Goal: Information Seeking & Learning: Learn about a topic

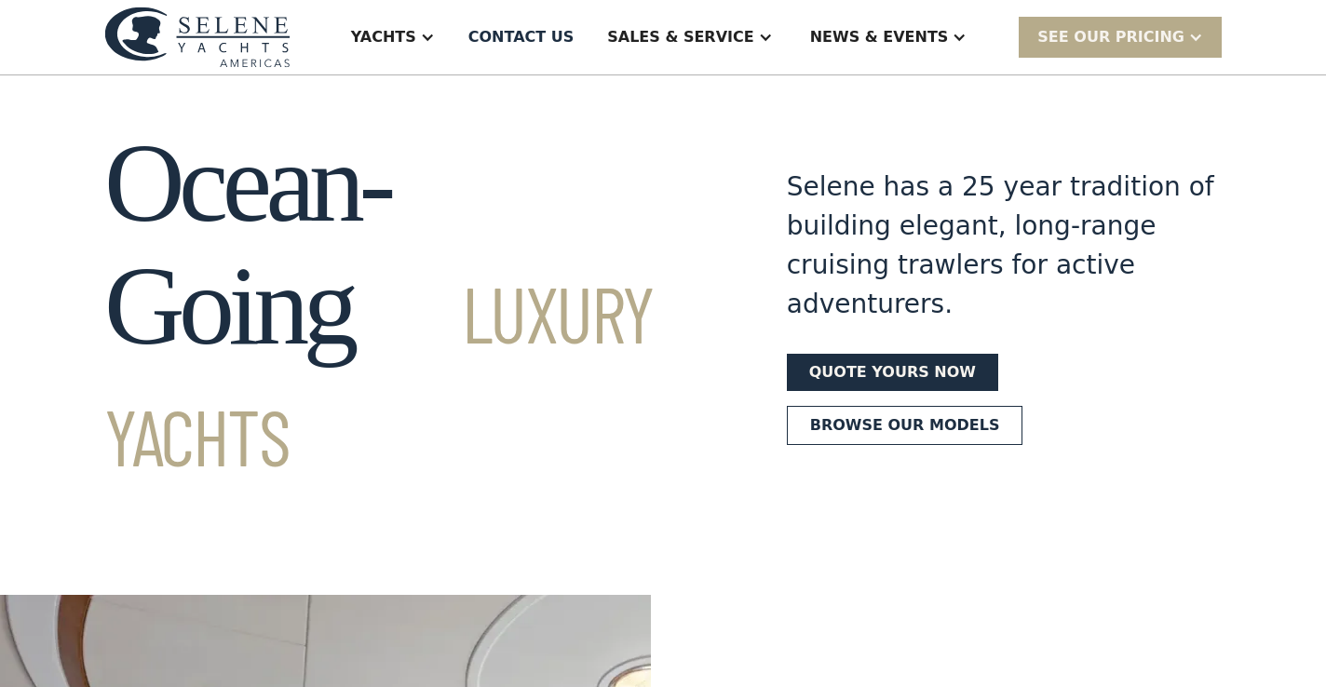
scroll to position [18, 0]
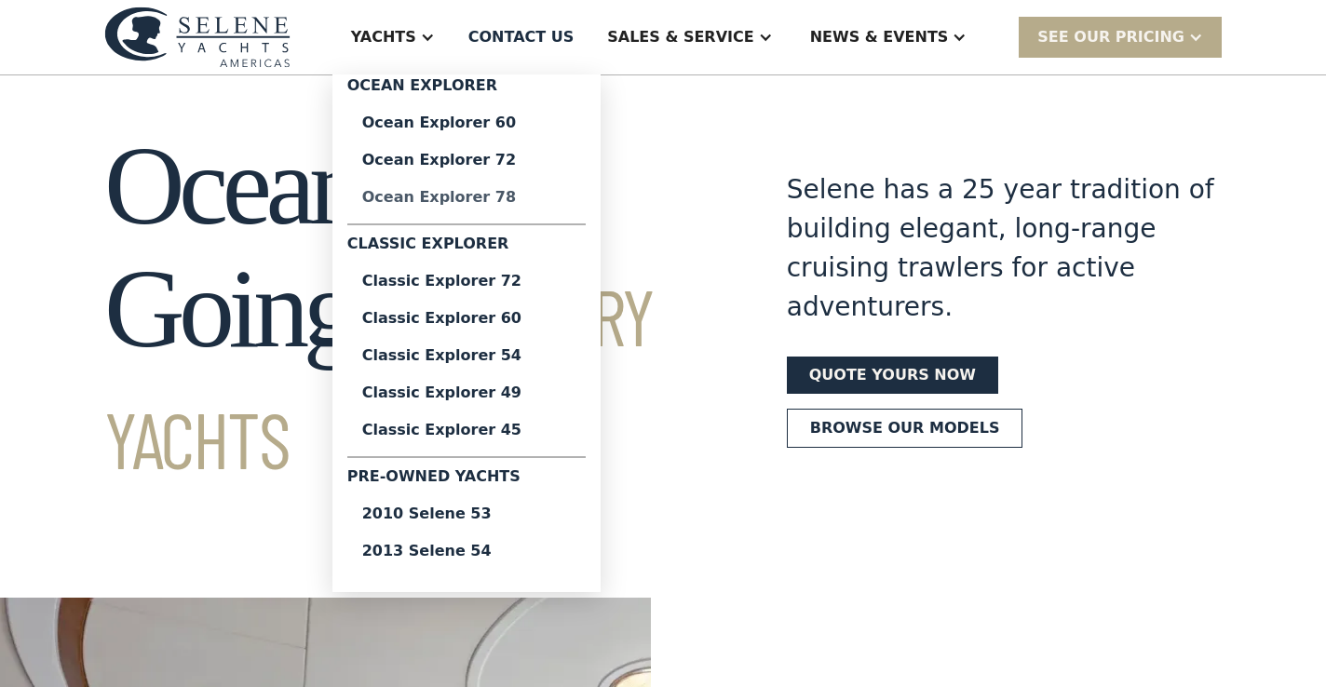
click at [499, 194] on div "Ocean Explorer 78" at bounding box center [466, 197] width 209 height 15
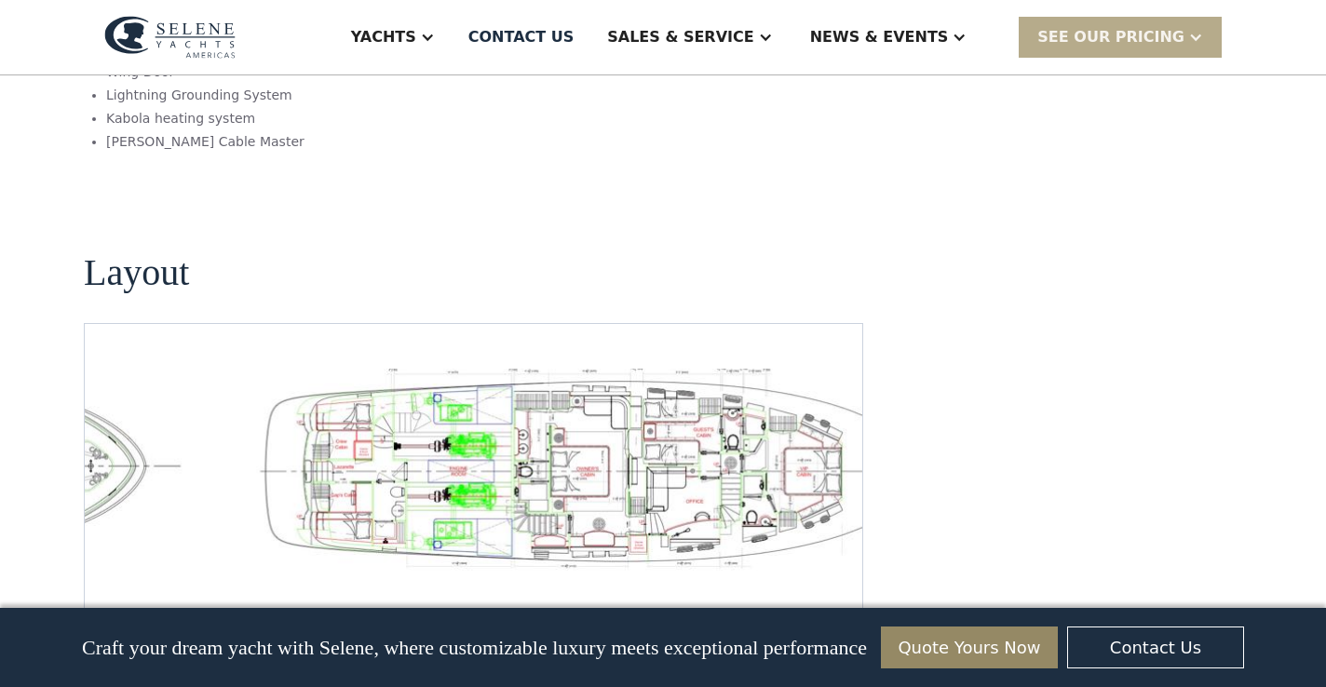
scroll to position [2672, 0]
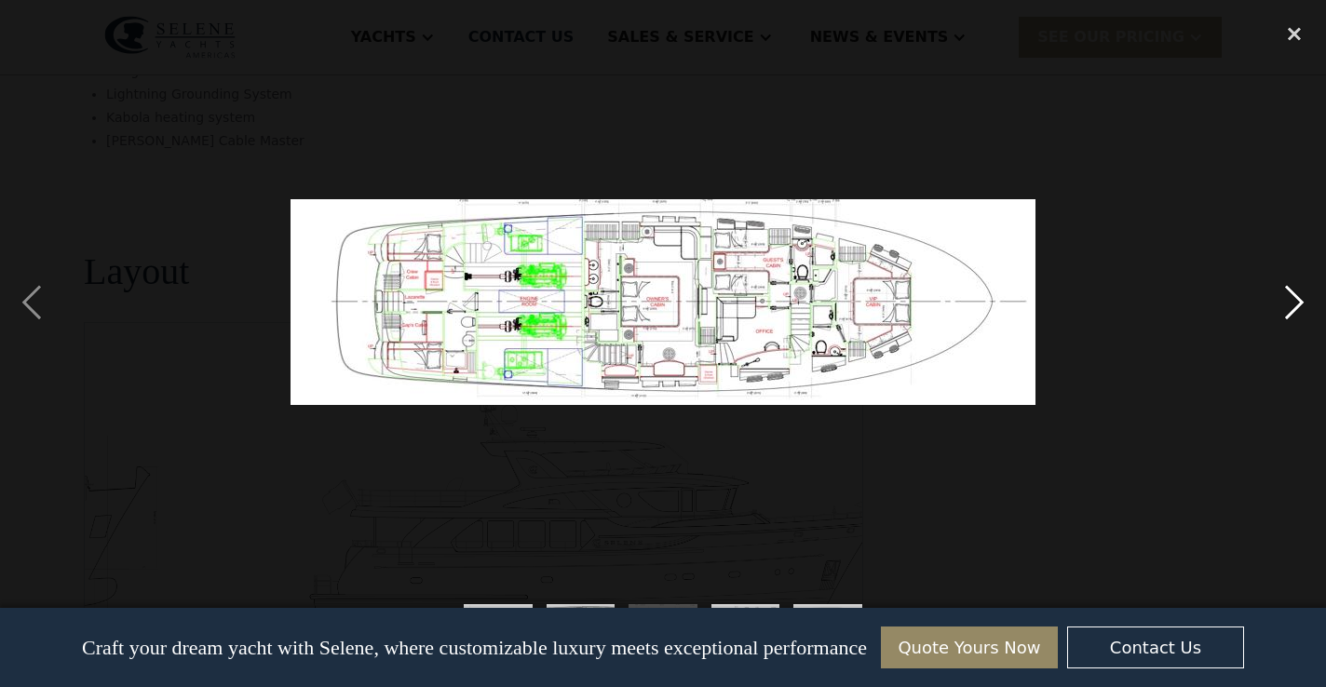
click at [1290, 302] on div "next image" at bounding box center [1294, 302] width 63 height 577
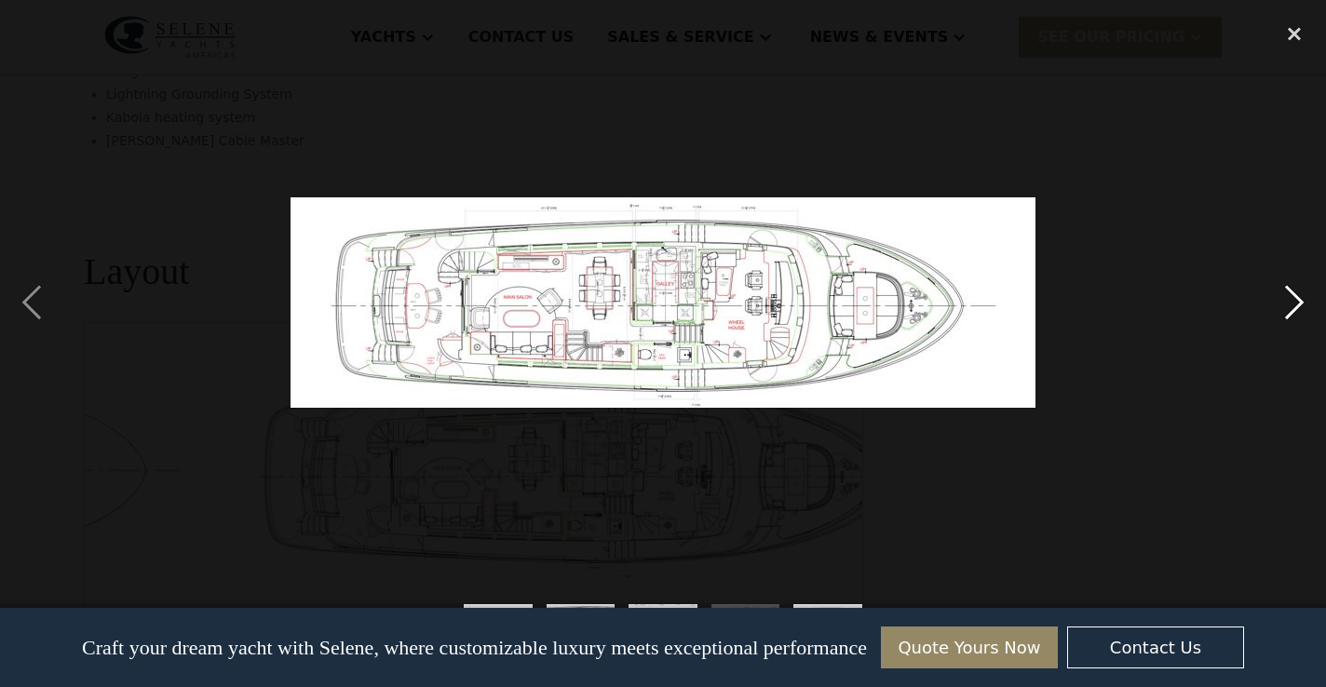
click at [1292, 301] on div "next image" at bounding box center [1294, 302] width 63 height 577
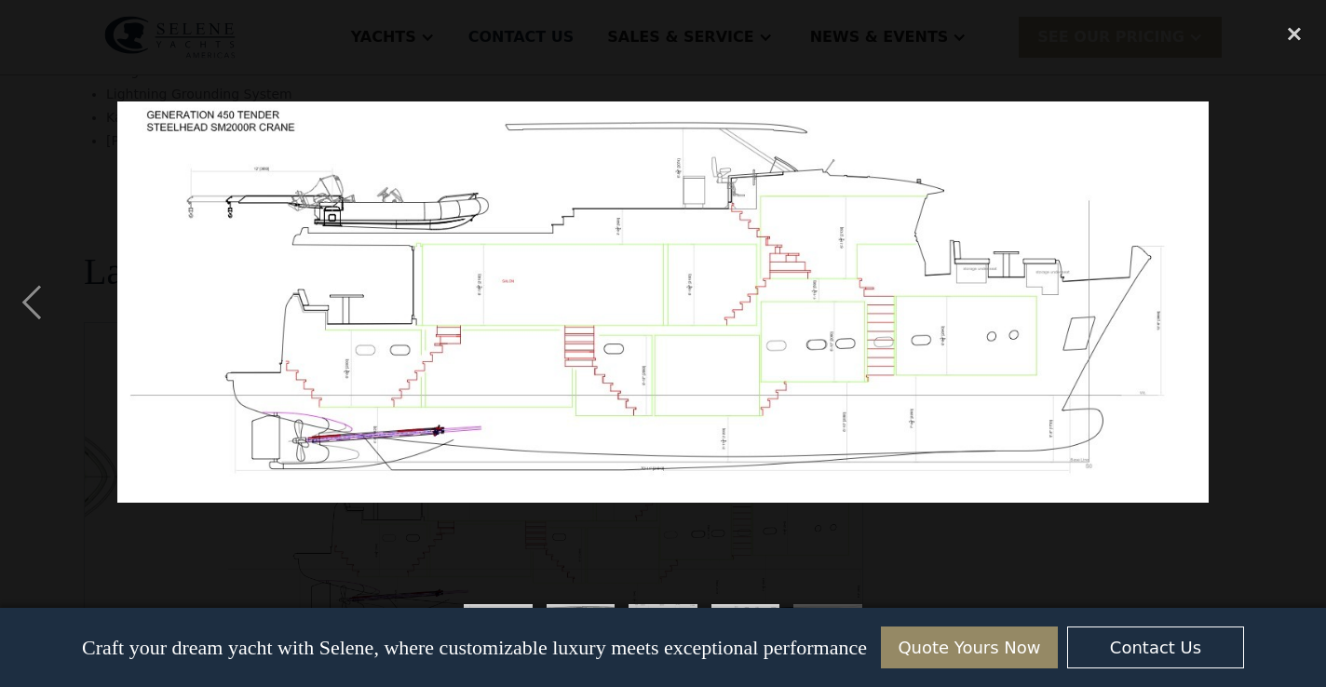
click at [1291, 300] on div "next image" at bounding box center [1294, 302] width 63 height 577
click at [1295, 33] on div "close lightbox" at bounding box center [1294, 34] width 63 height 41
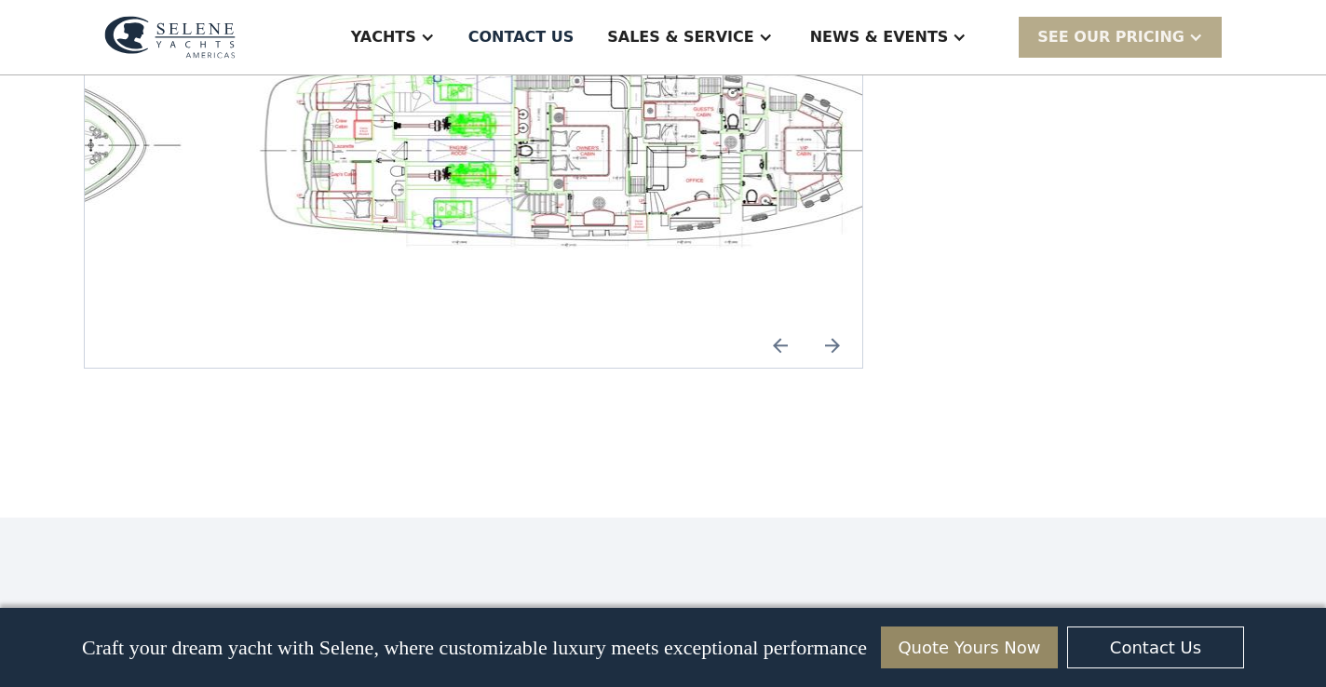
scroll to position [2993, 0]
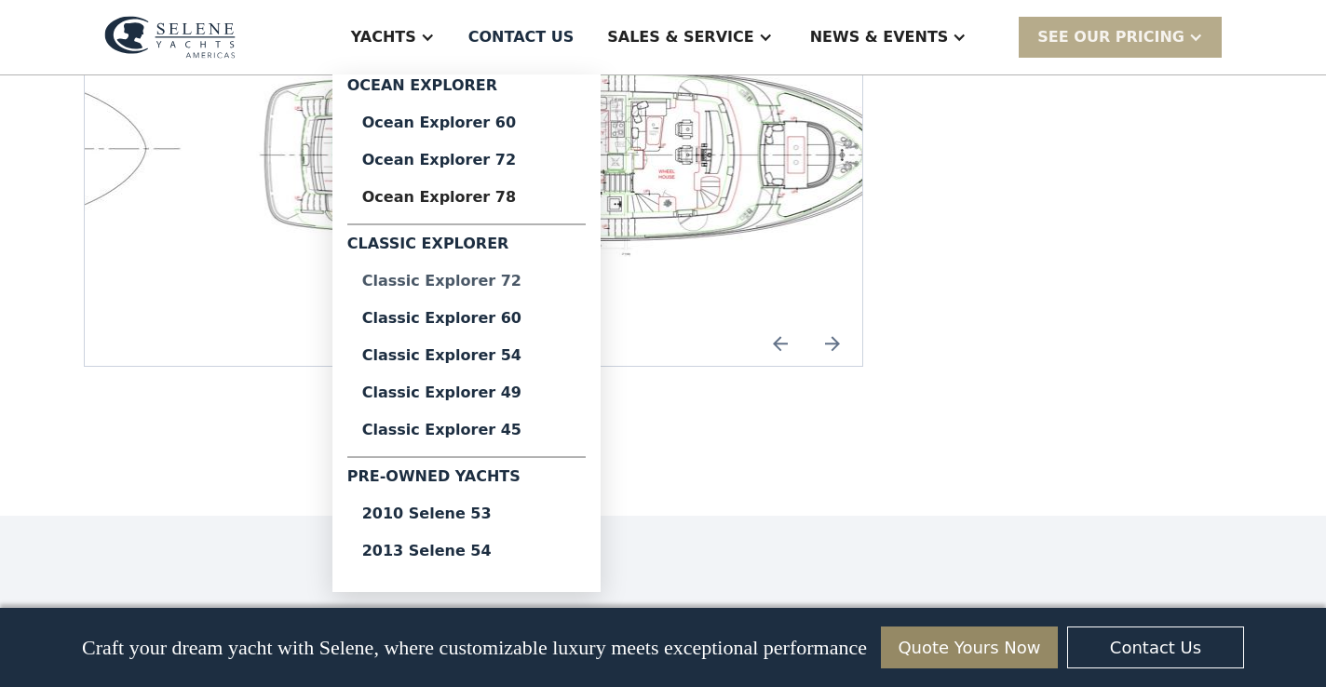
click at [459, 280] on div "Classic Explorer 72" at bounding box center [466, 281] width 209 height 15
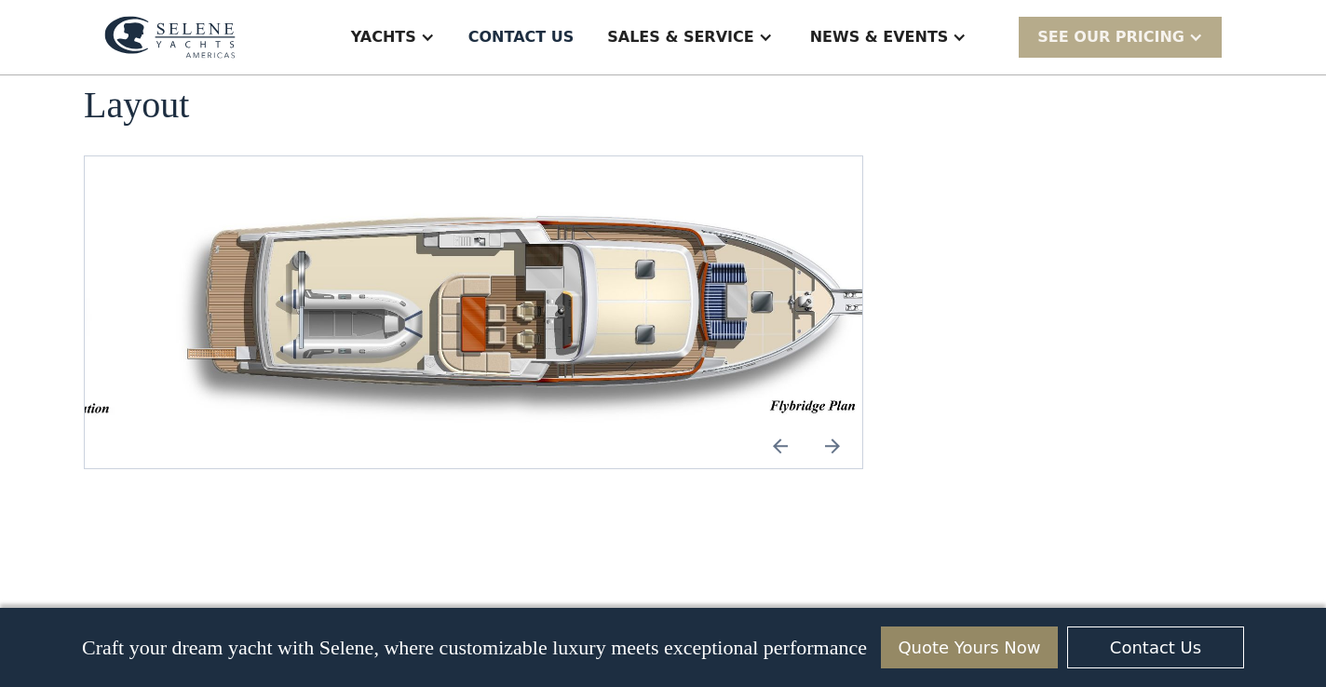
scroll to position [2536, 0]
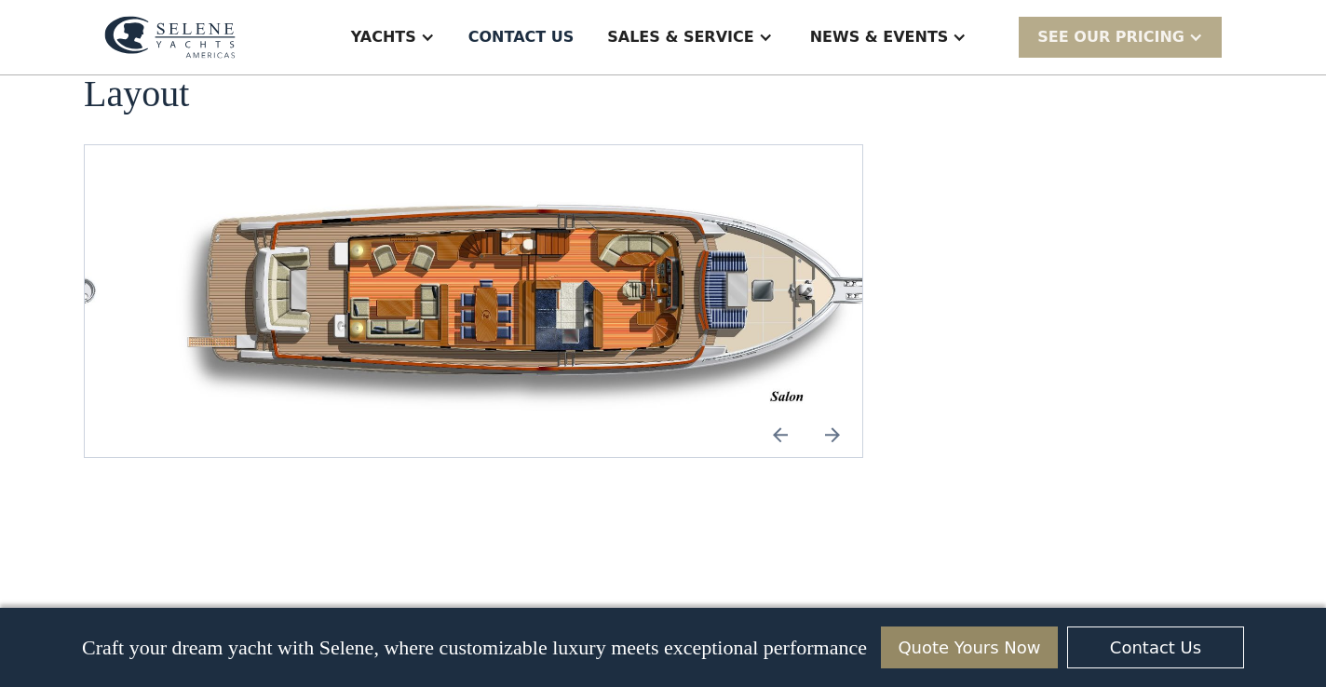
click at [784, 426] on img "Previous slide" at bounding box center [780, 434] width 45 height 45
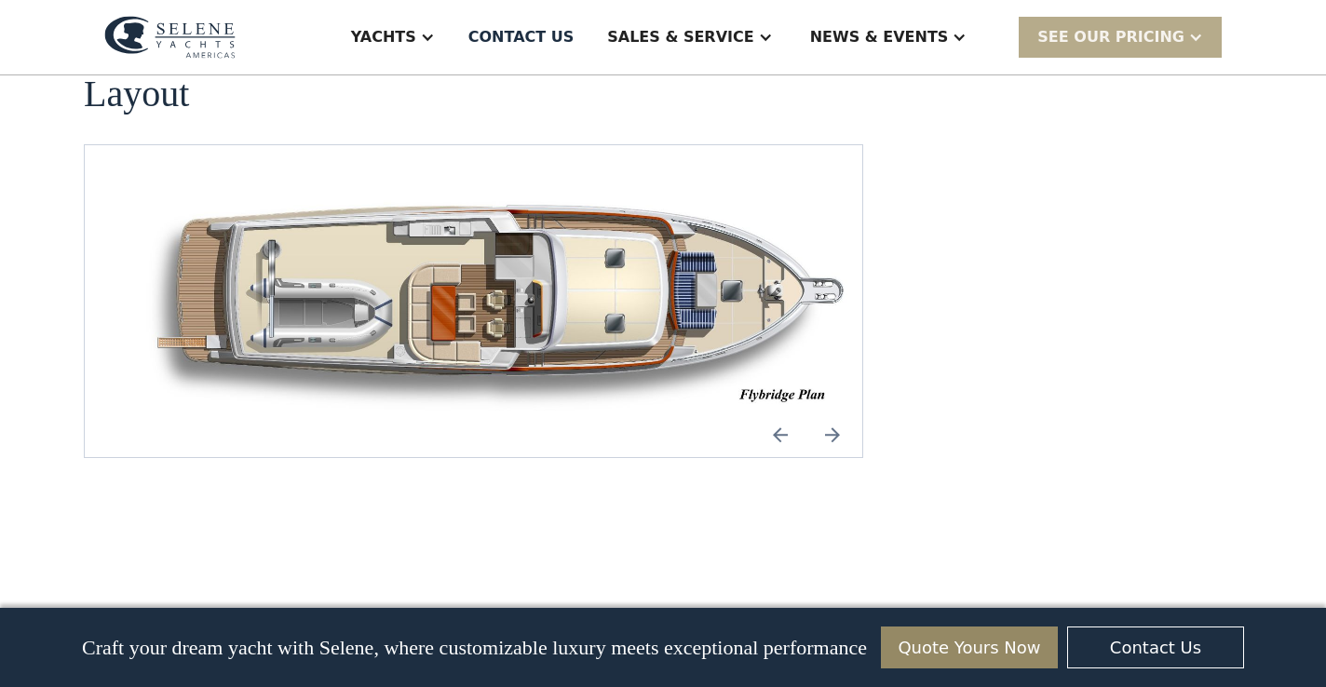
click at [835, 424] on img "Next slide" at bounding box center [832, 434] width 45 height 45
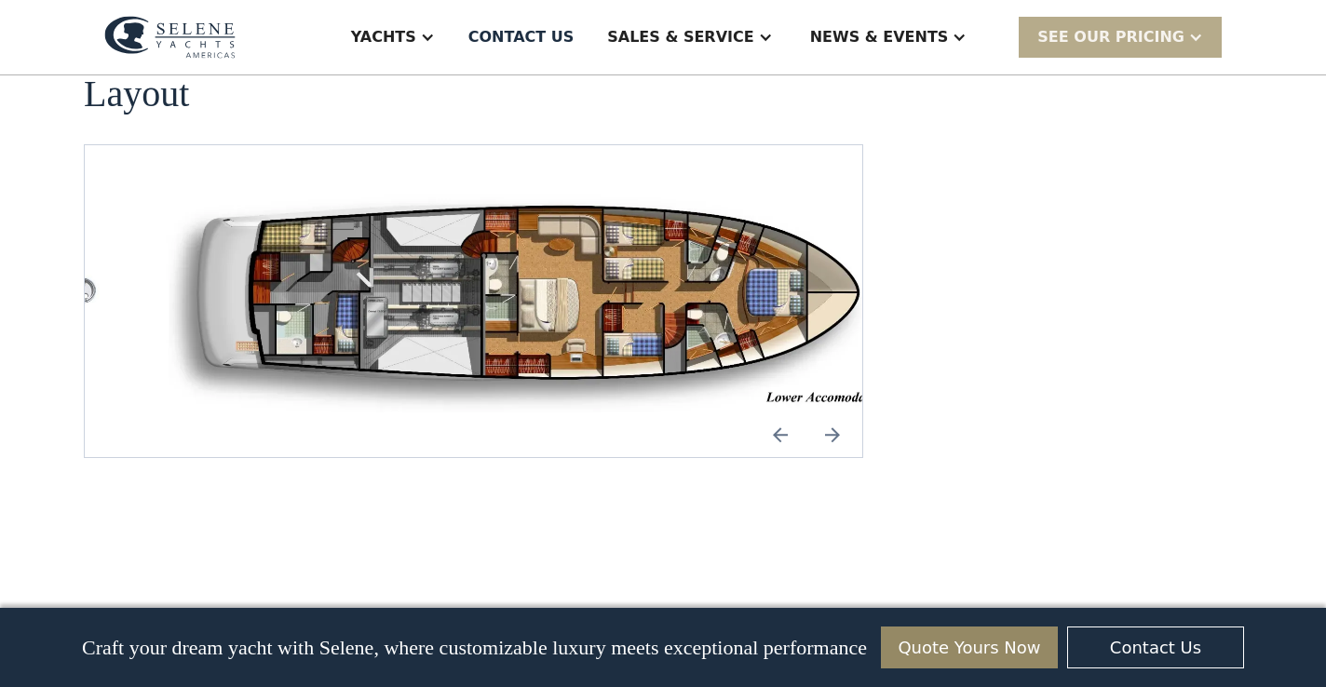
click at [781, 422] on img "Previous slide" at bounding box center [780, 434] width 45 height 45
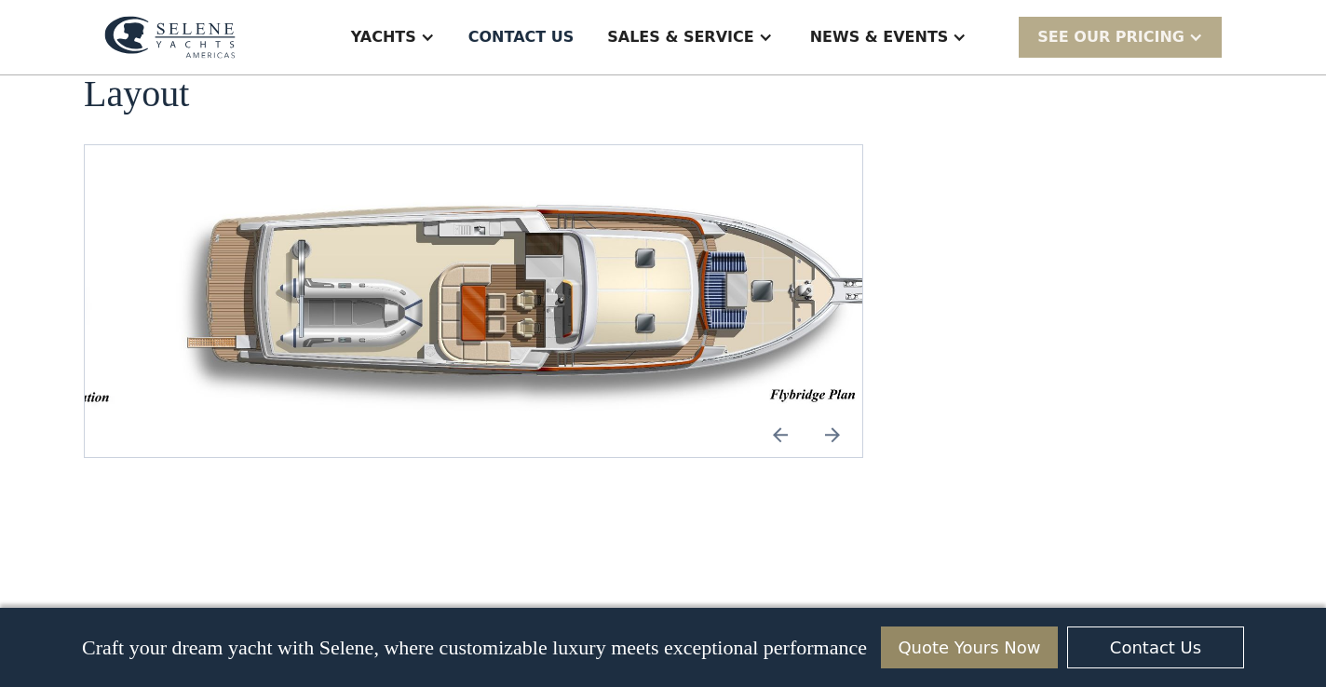
click at [779, 420] on img "Previous slide" at bounding box center [780, 434] width 45 height 45
click at [781, 424] on img "Previous slide" at bounding box center [780, 434] width 45 height 45
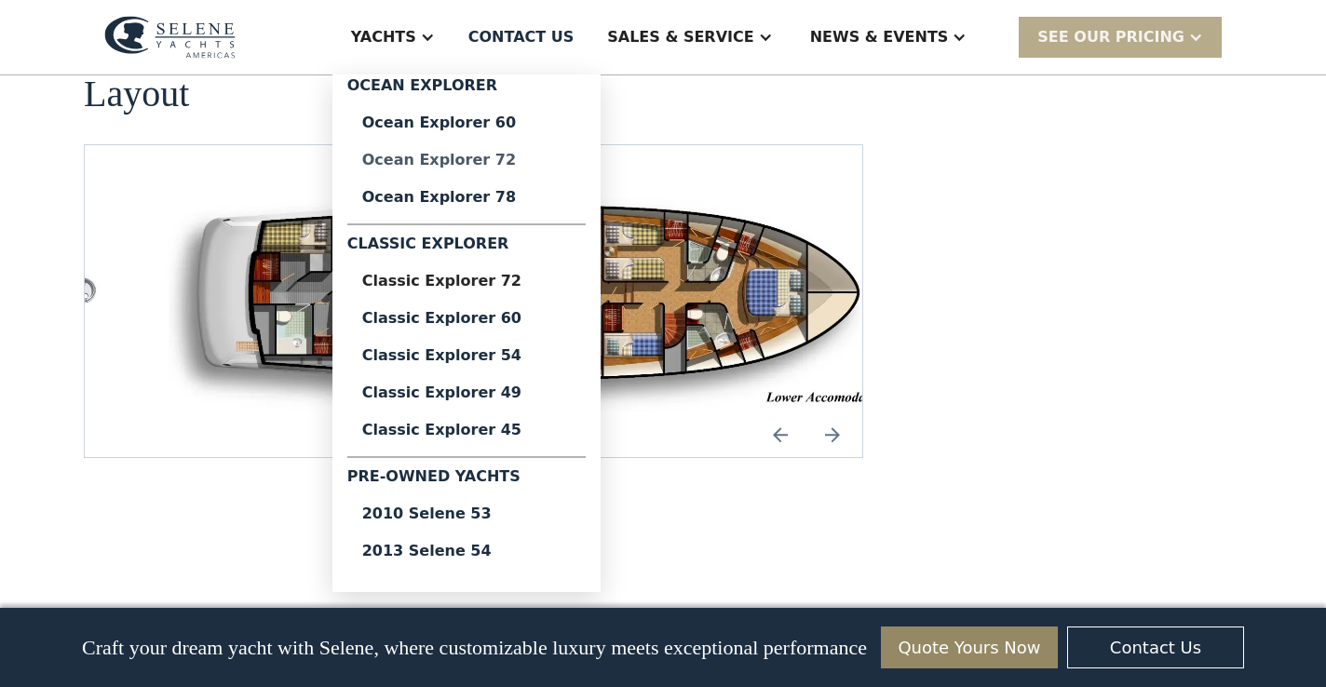
click at [505, 155] on div "Ocean Explorer 72" at bounding box center [466, 160] width 209 height 15
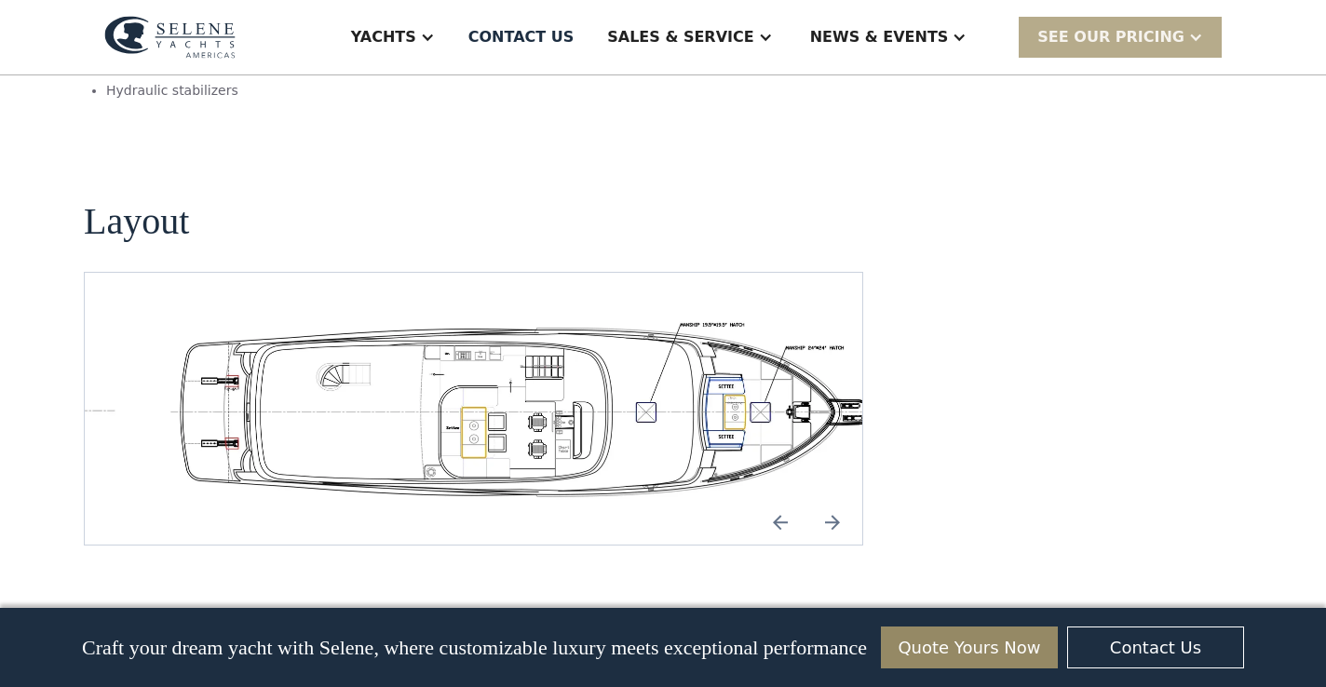
scroll to position [3267, 0]
click at [832, 498] on img "Next slide" at bounding box center [832, 520] width 45 height 45
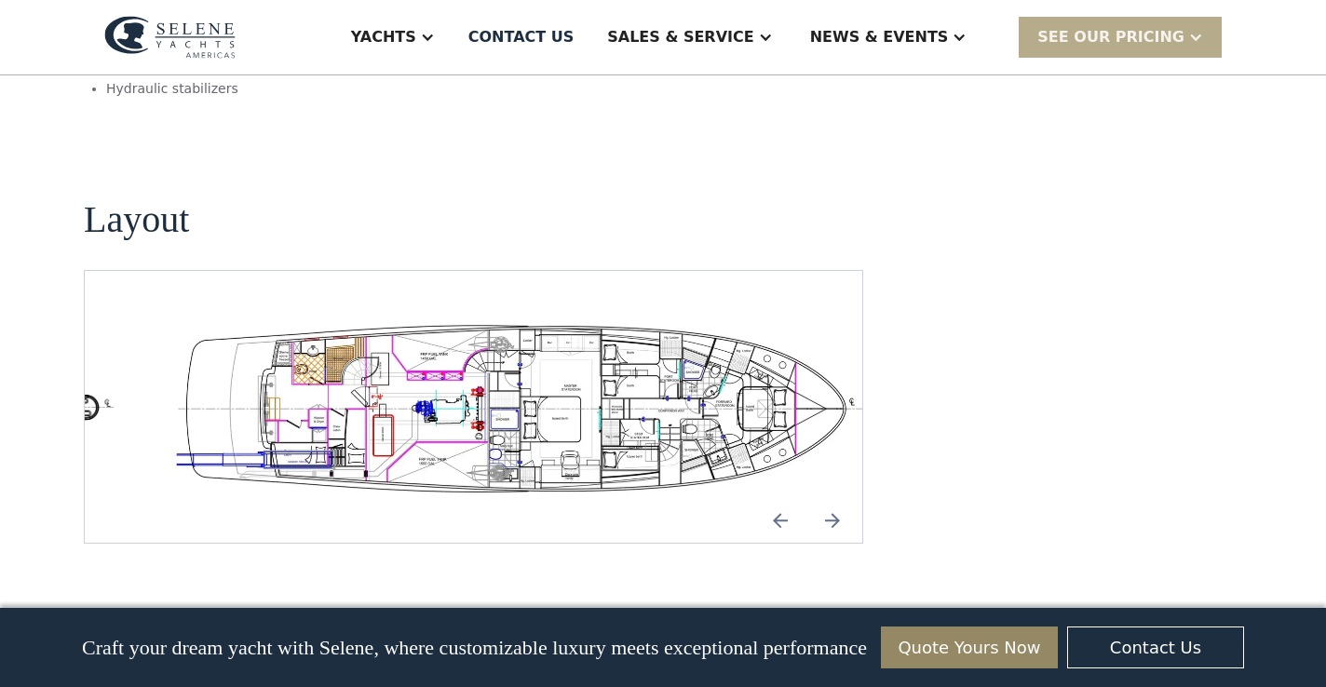
click at [680, 417] on div "No items found." at bounding box center [473, 407] width 779 height 274
click at [781, 498] on img "Previous slide" at bounding box center [780, 520] width 45 height 45
click at [835, 498] on img "Next slide" at bounding box center [832, 520] width 45 height 45
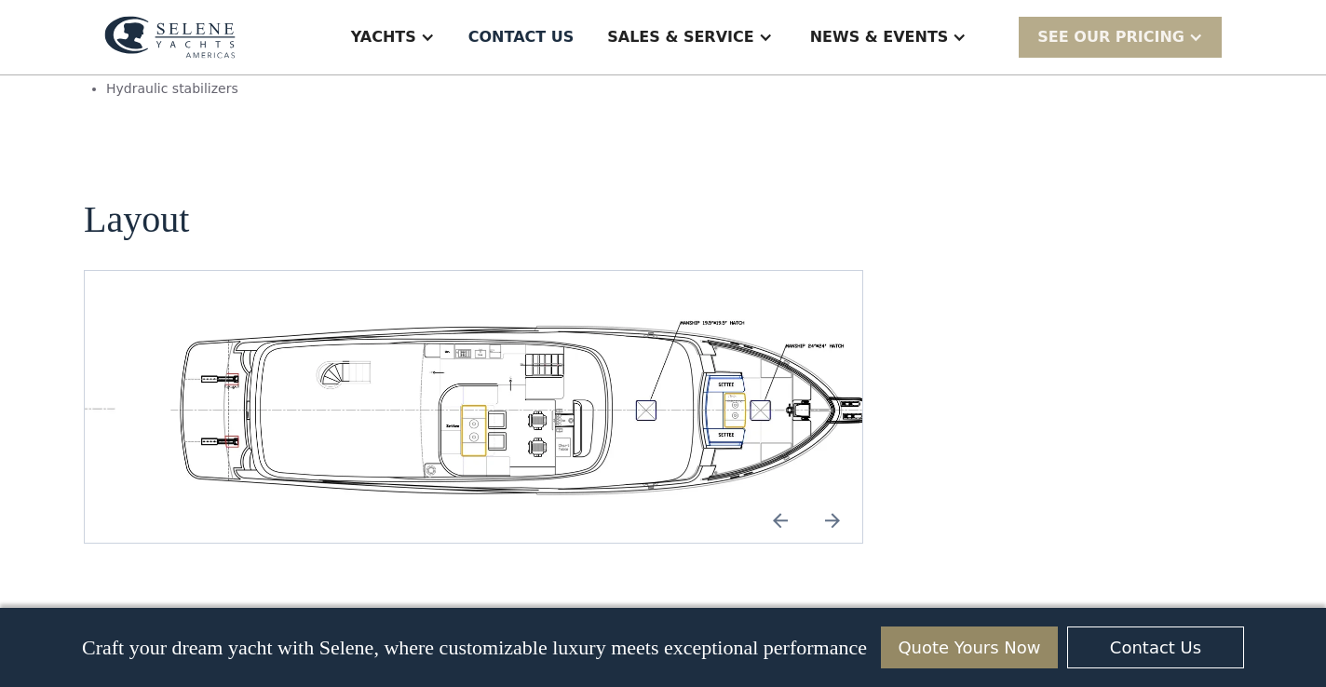
click at [777, 498] on img "Previous slide" at bounding box center [780, 520] width 45 height 45
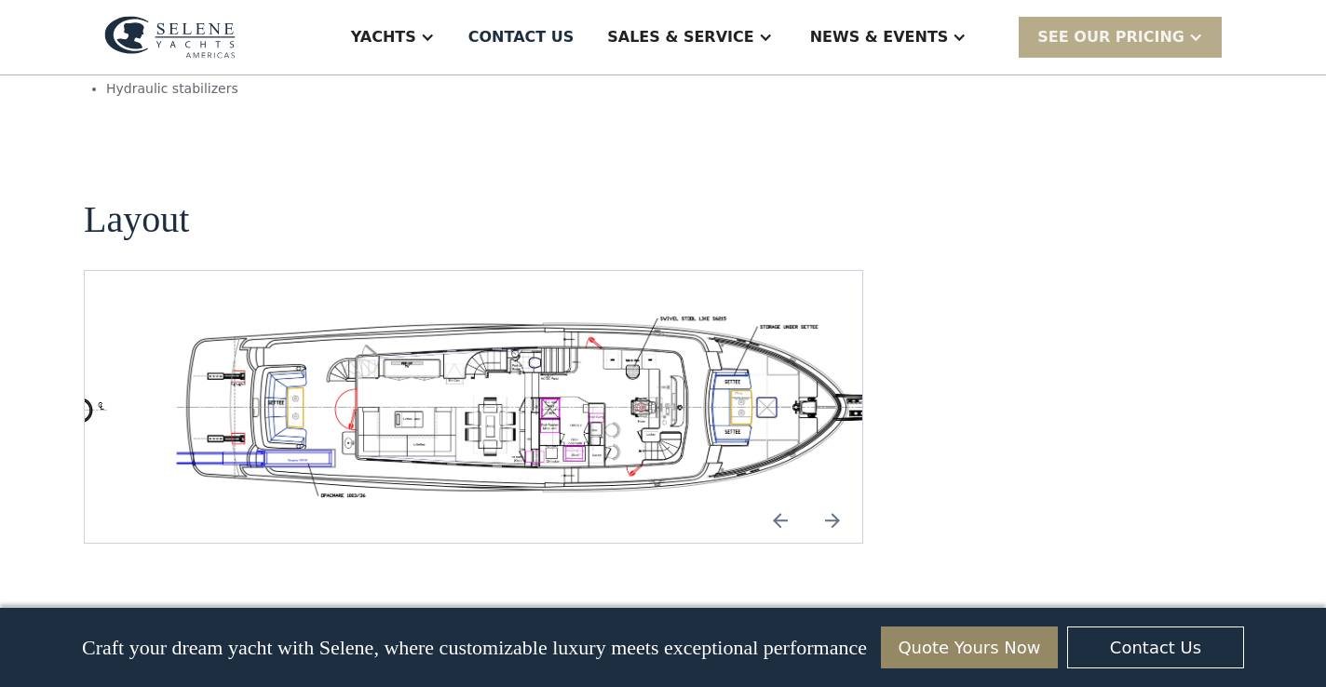
click at [185, 34] on img at bounding box center [169, 37] width 131 height 43
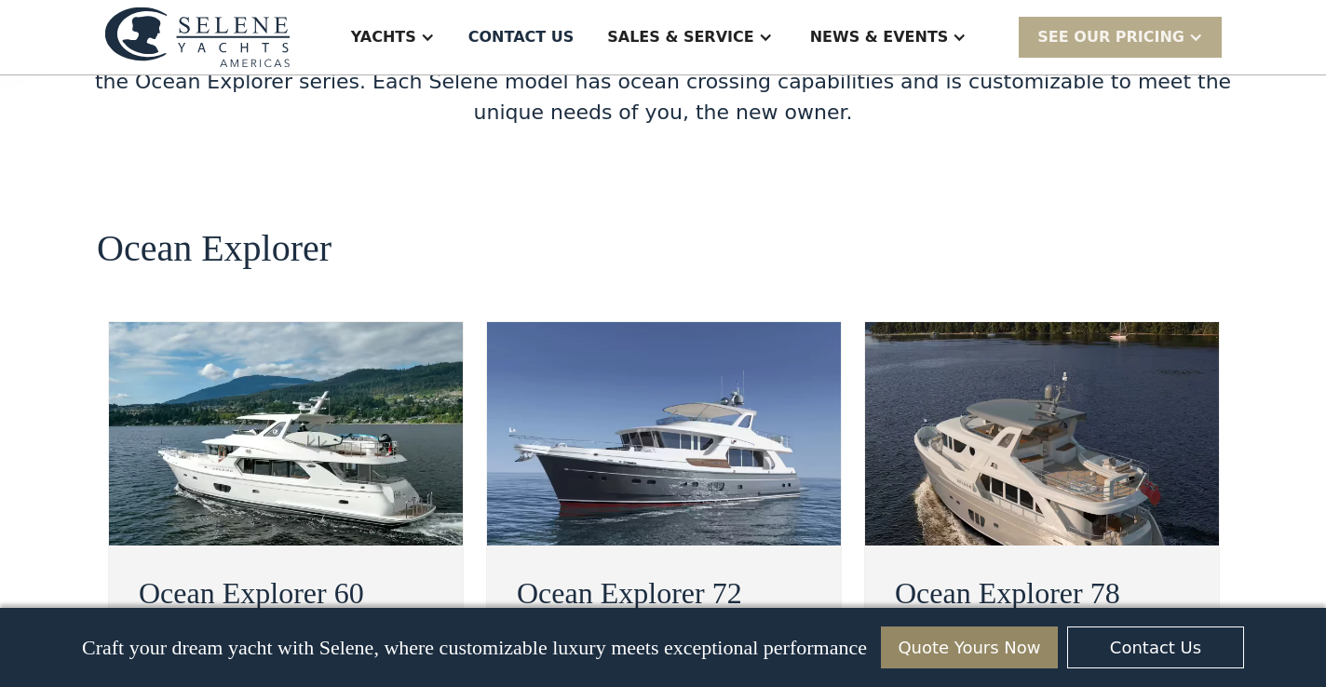
scroll to position [3248, 0]
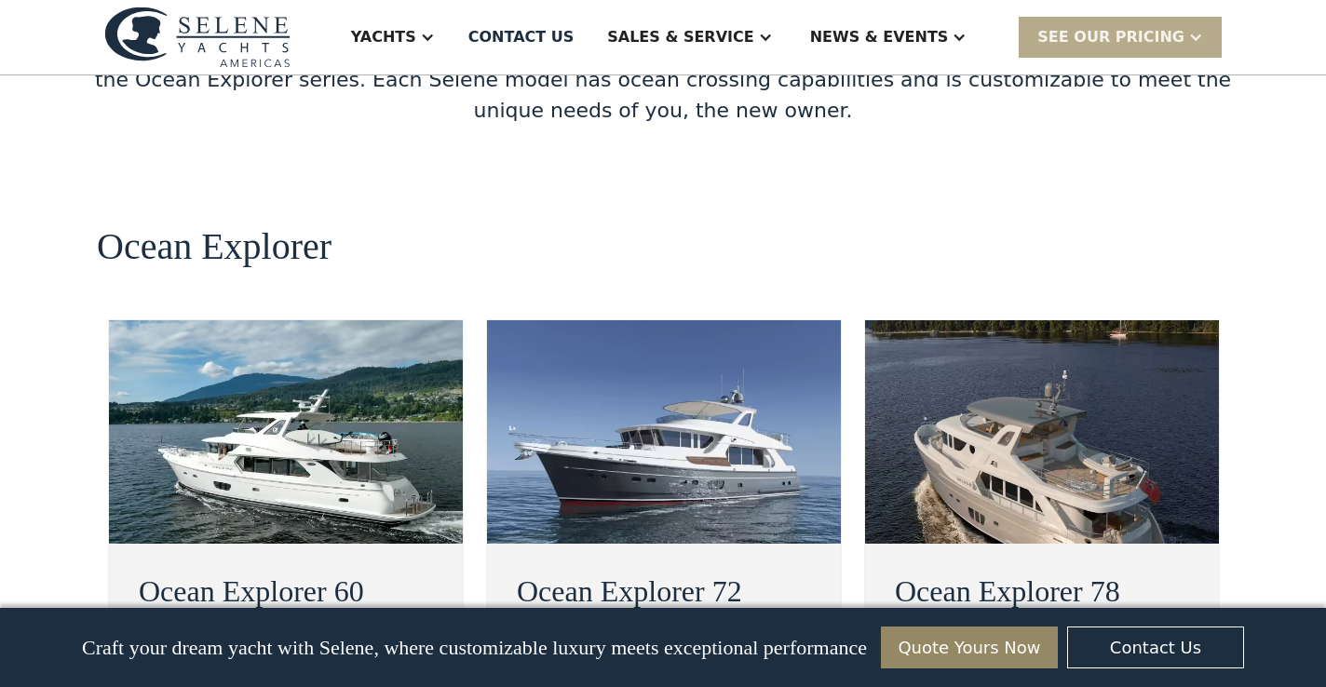
click at [1021, 320] on img at bounding box center [1042, 431] width 354 height 223
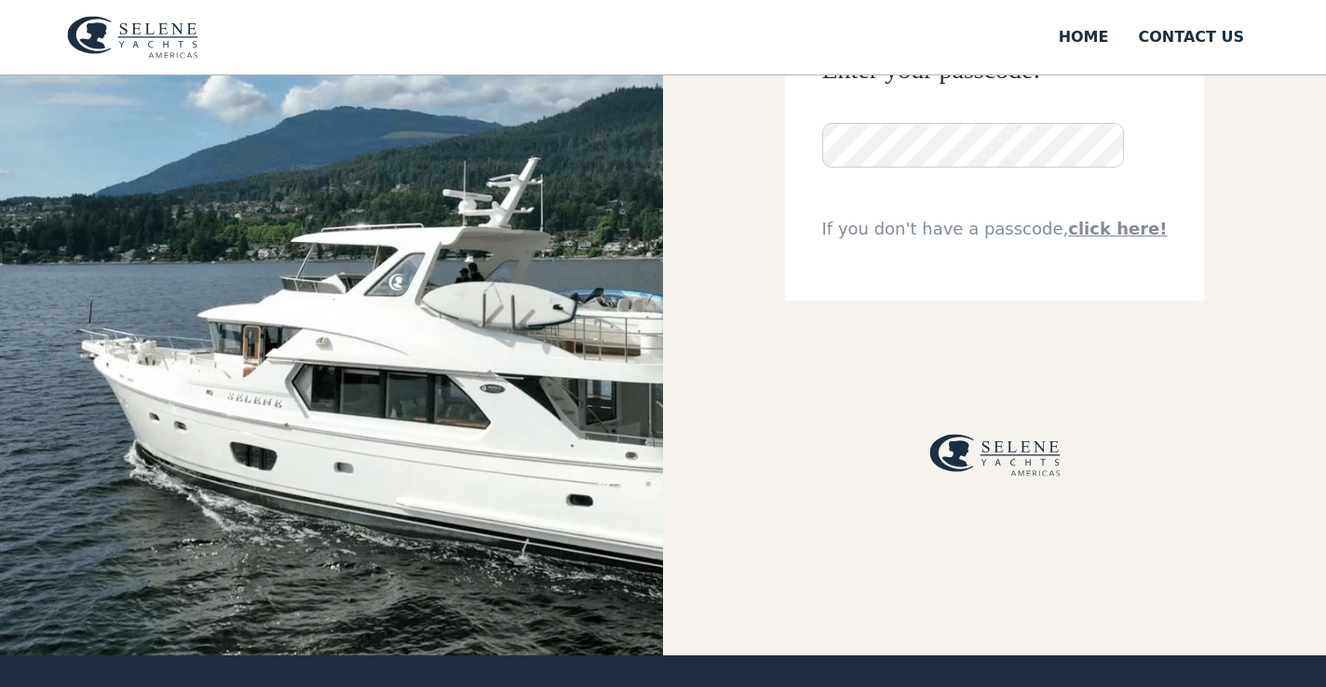
scroll to position [110, 0]
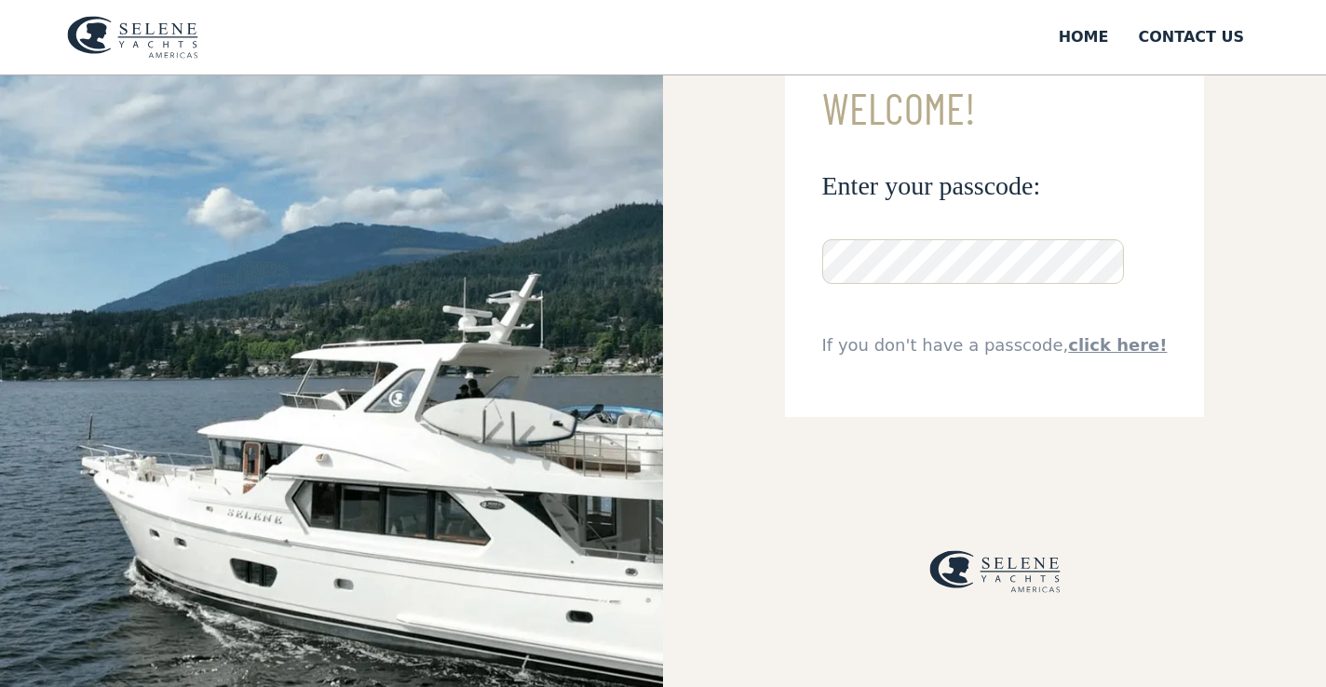
click at [545, 481] on img at bounding box center [331, 369] width 663 height 806
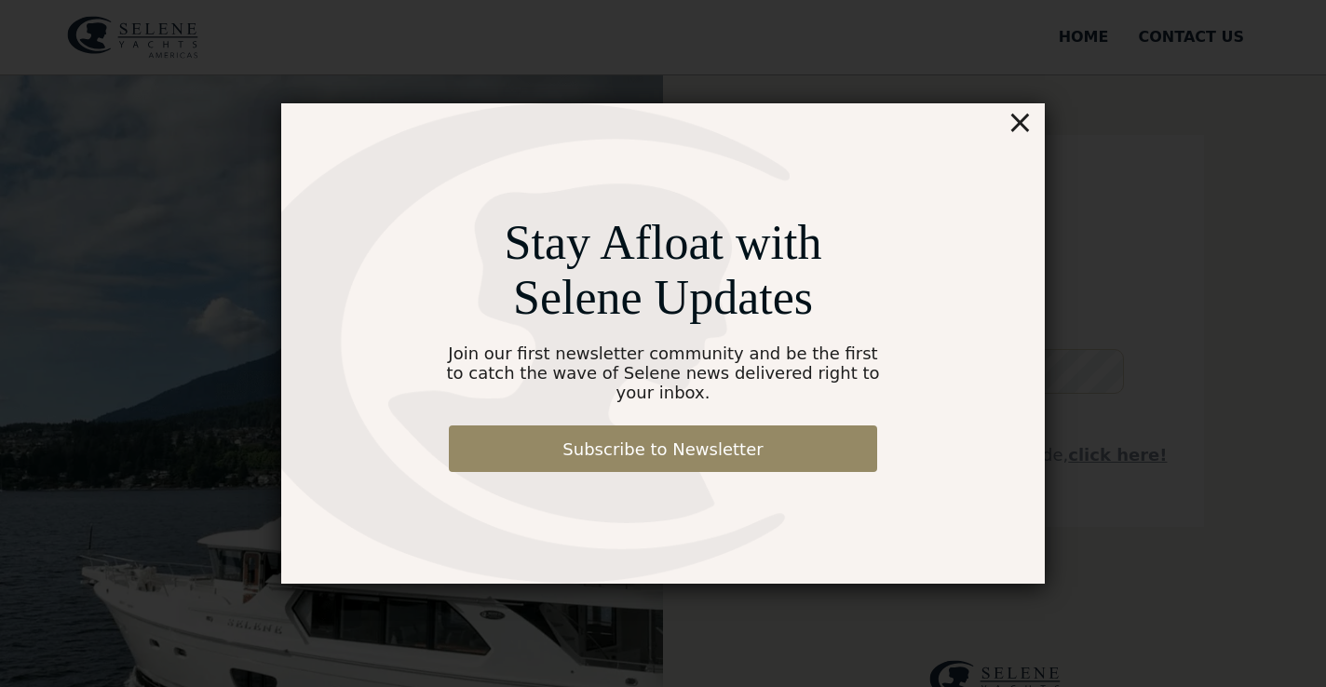
click at [1019, 134] on div "×" at bounding box center [1020, 121] width 27 height 37
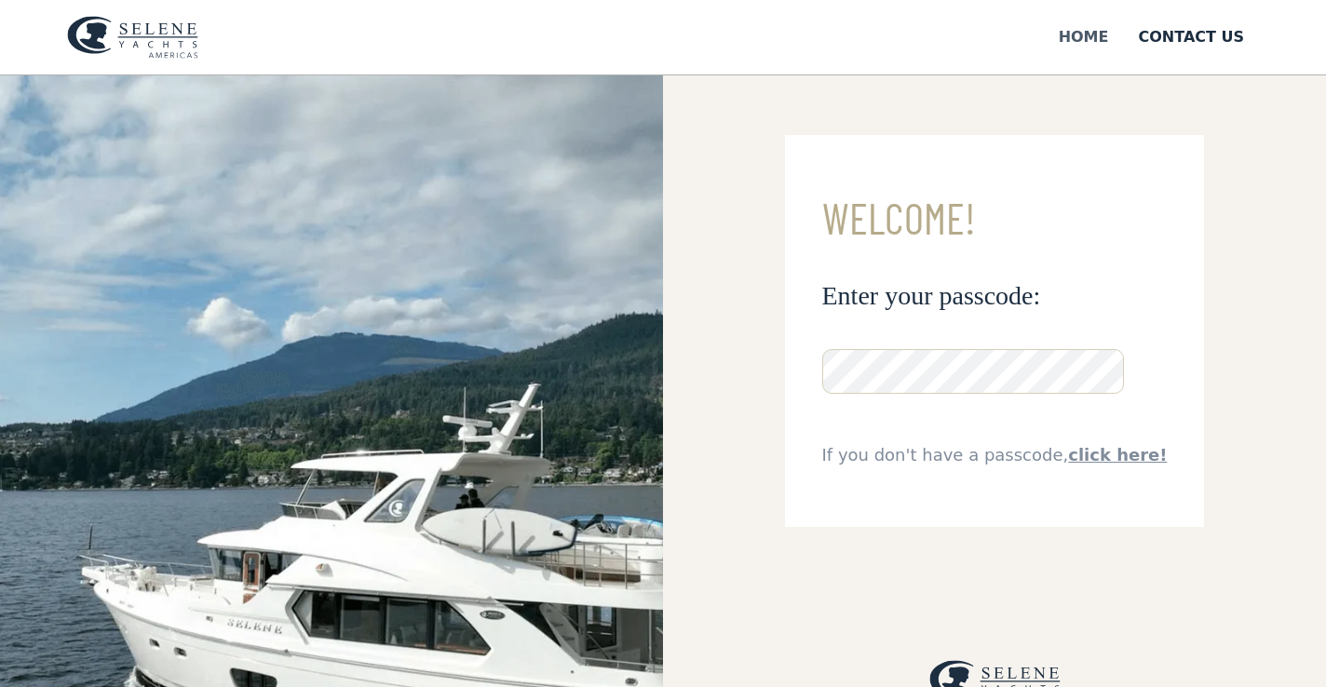
click at [1102, 34] on div "Home" at bounding box center [1084, 37] width 50 height 22
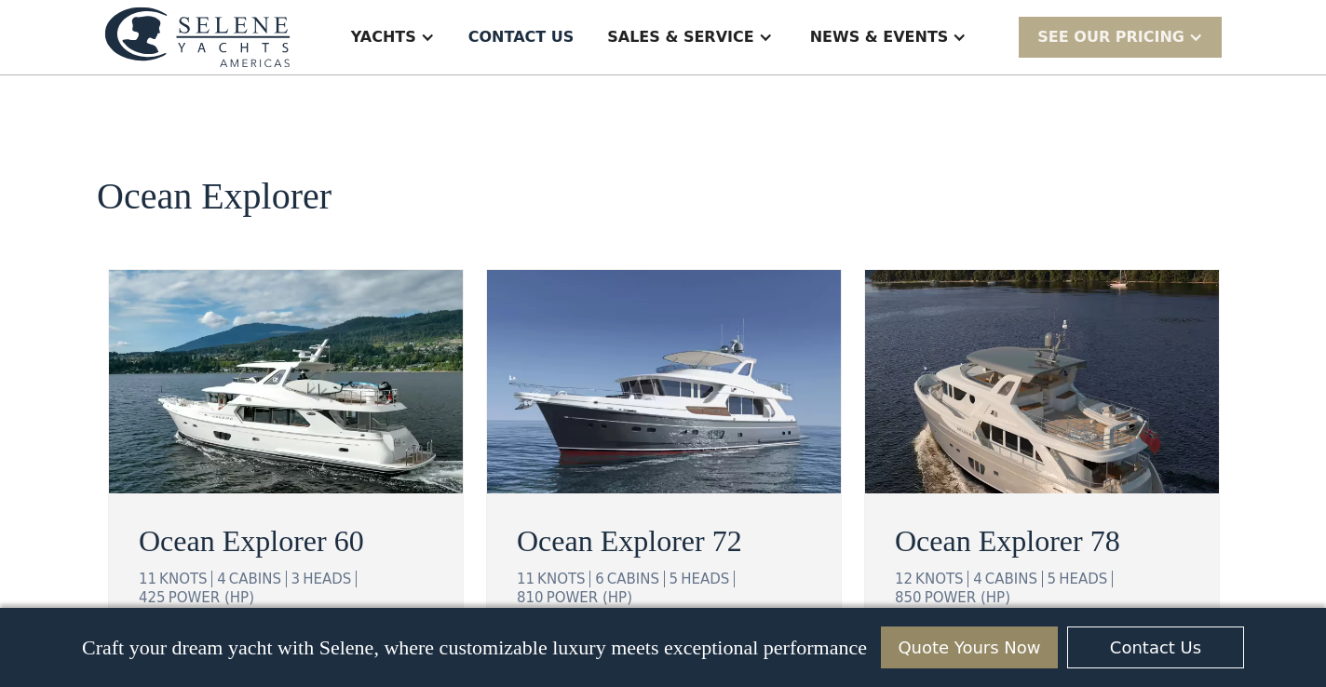
scroll to position [3301, 0]
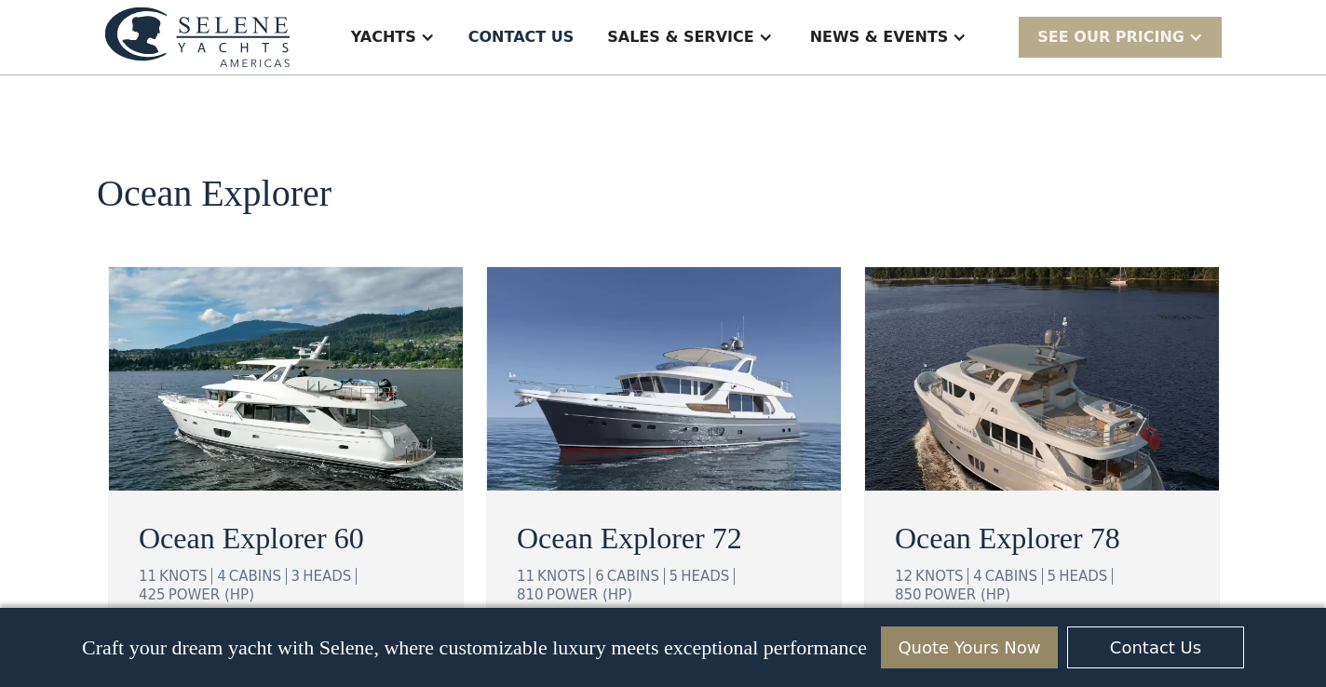
click at [938, 642] on div "view details" at bounding box center [970, 653] width 104 height 22
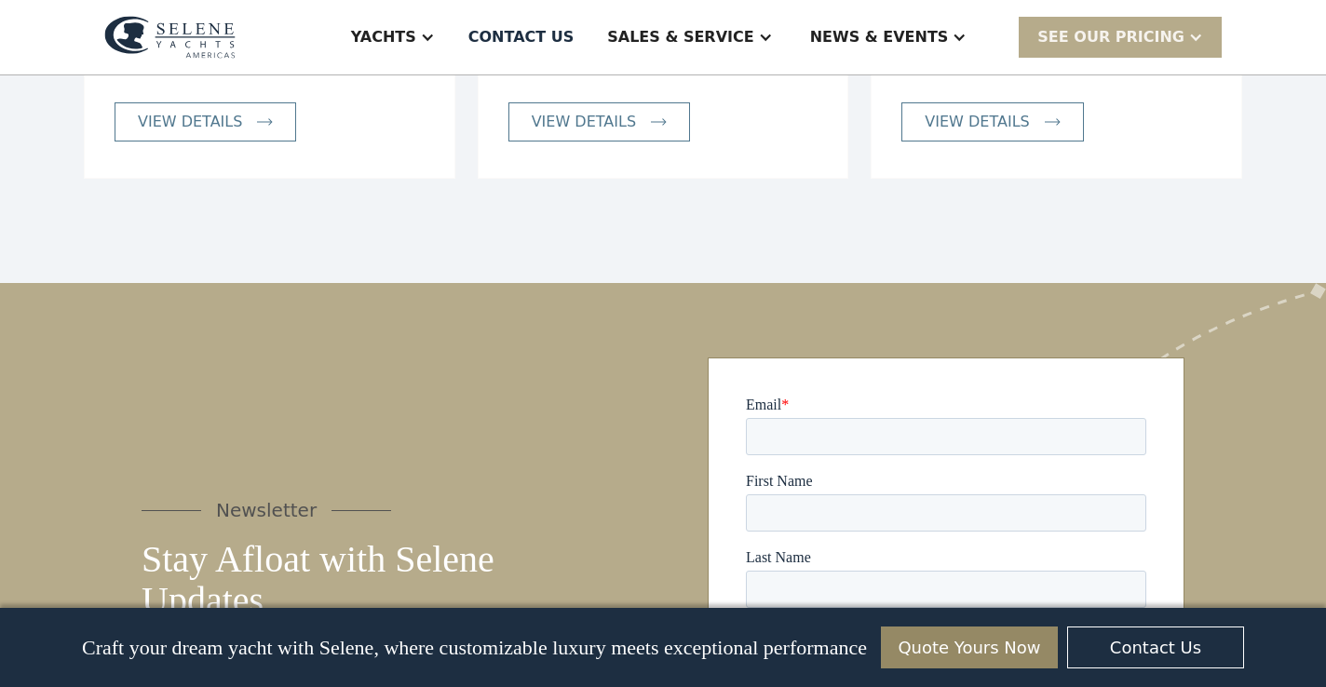
scroll to position [3762, 0]
